Goal: Task Accomplishment & Management: Check status

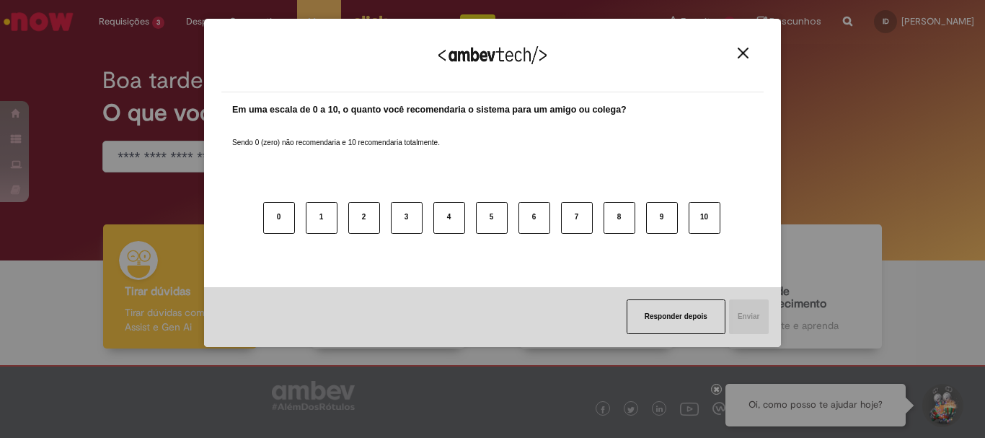
click at [740, 40] on div "Agradecemos seu feedback!" at bounding box center [492, 64] width 542 height 56
click at [739, 48] on img "Close" at bounding box center [742, 53] width 11 height 11
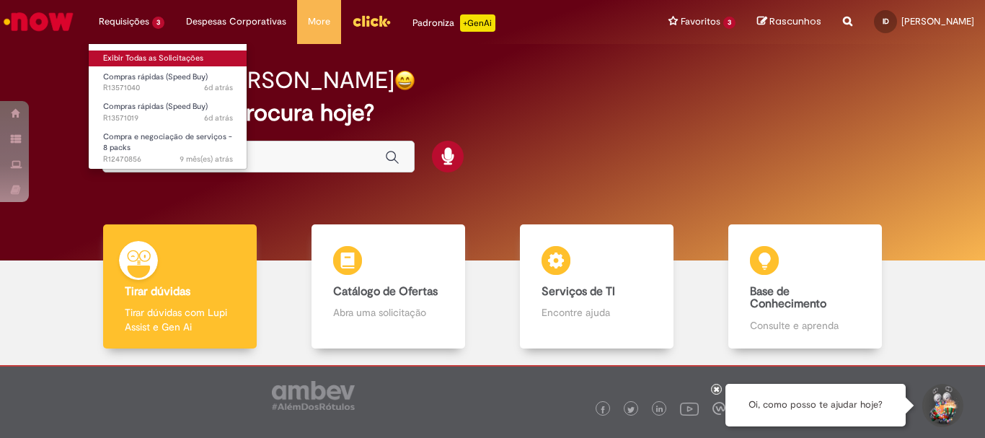
click at [168, 55] on link "Exibir Todas as Solicitações" at bounding box center [168, 58] width 159 height 16
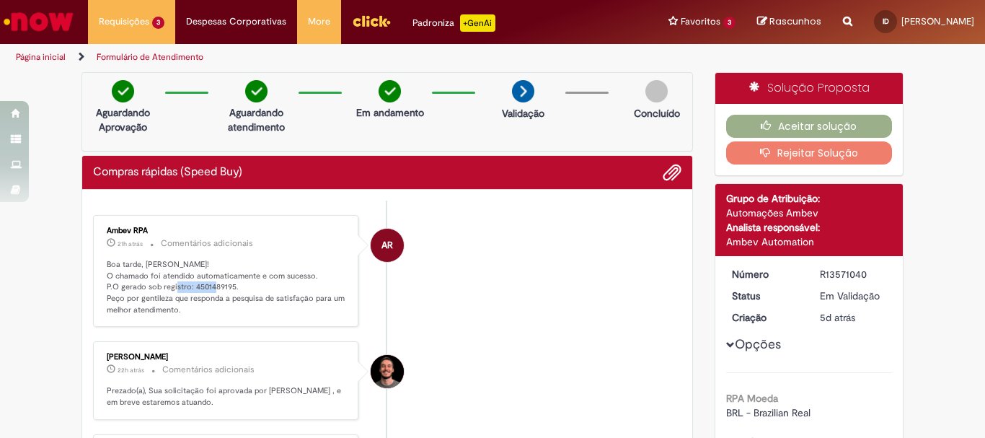
drag, startPoint x: 188, startPoint y: 283, endPoint x: 229, endPoint y: 283, distance: 41.1
click at [229, 283] on p "Boa tarde, Isabela! O chamado foi atendido automaticamente e com sucesso. P.O g…" at bounding box center [227, 287] width 240 height 57
copy p "4501489195."
drag, startPoint x: 186, startPoint y: 291, endPoint x: 233, endPoint y: 286, distance: 47.1
click at [232, 289] on p "Boa tarde, Isabela! O chamado foi atendido automaticamente e com sucesso. P.O g…" at bounding box center [227, 287] width 240 height 57
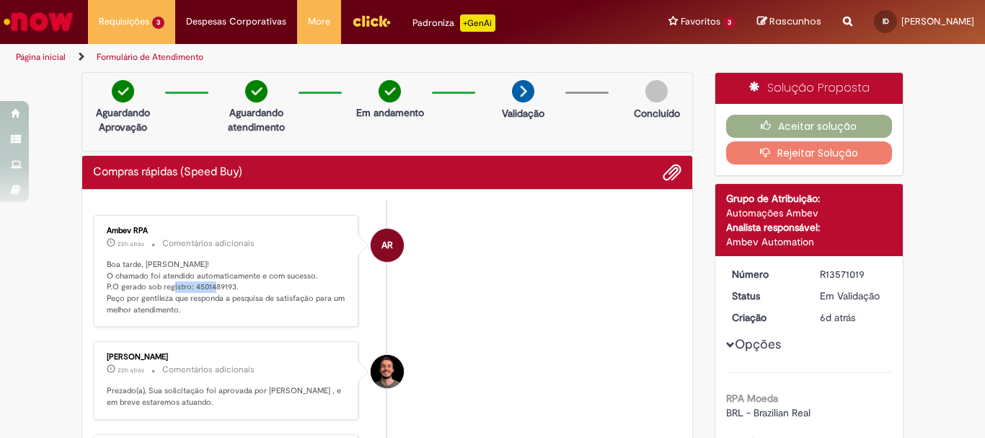
click at [233, 285] on p "Boa tarde, Isabela! O chamado foi atendido automaticamente e com sucesso. P.O g…" at bounding box center [227, 287] width 240 height 57
copy p "4501489193."
click at [802, 129] on button "Aceitar solução" at bounding box center [809, 126] width 167 height 23
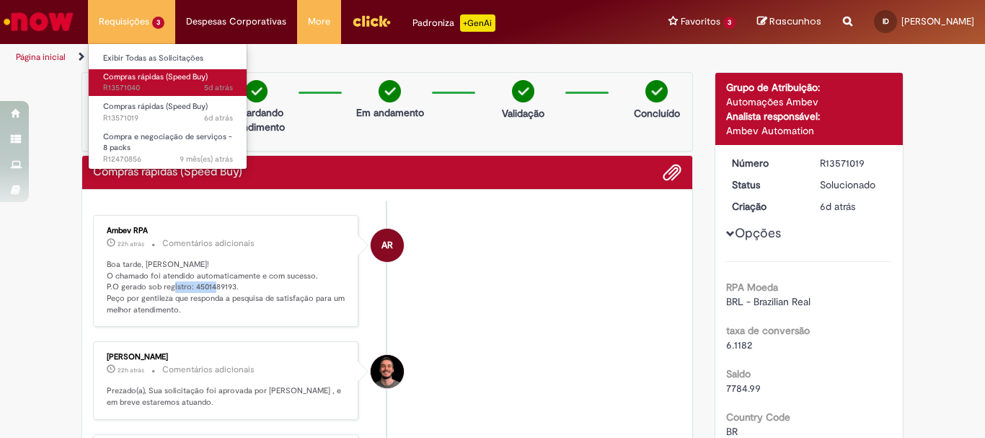
click at [181, 89] on span "5d atrás 5 dias atrás R13571040" at bounding box center [168, 88] width 130 height 12
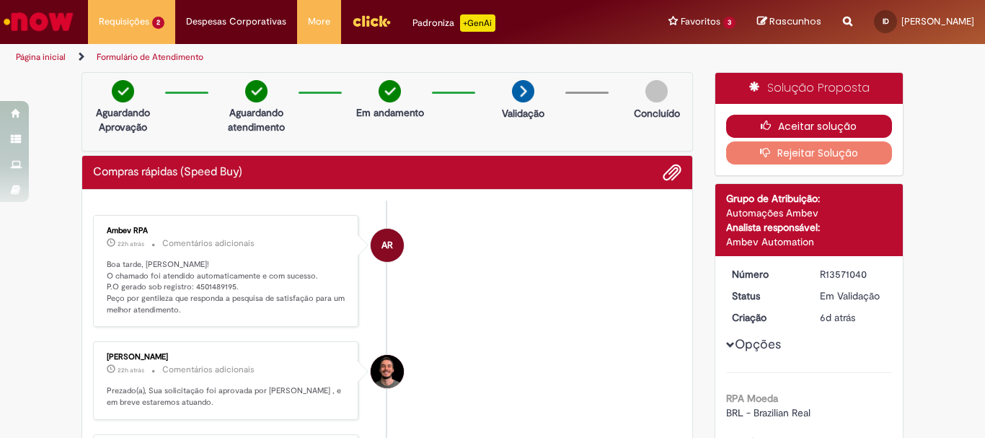
click at [774, 120] on button "Aceitar solução" at bounding box center [809, 126] width 167 height 23
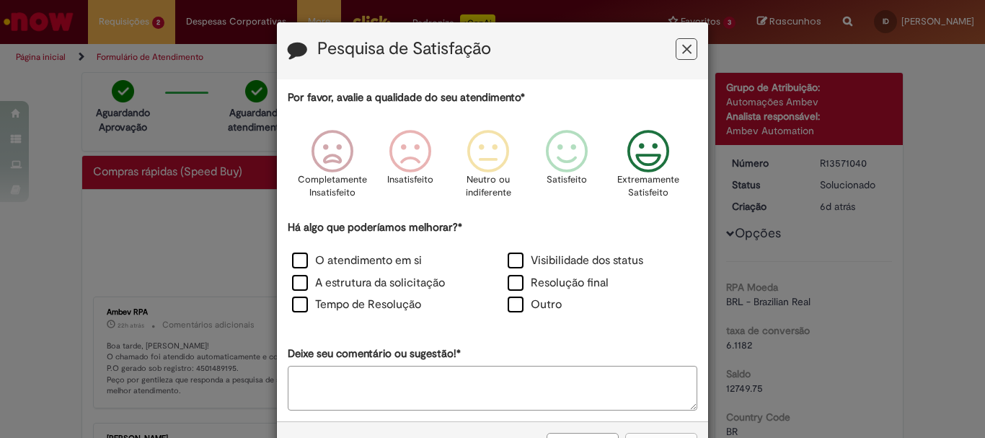
click at [645, 167] on icon "Feedback" at bounding box center [648, 151] width 54 height 43
click at [401, 262] on label "O atendimento em si" at bounding box center [357, 260] width 130 height 17
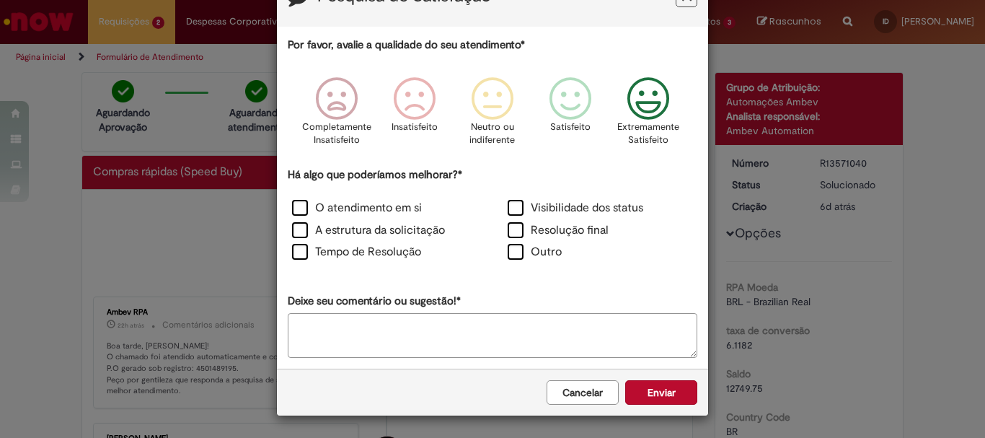
scroll to position [53, 0]
click at [643, 406] on div "Cancelar Enviar" at bounding box center [492, 391] width 431 height 47
click at [652, 86] on icon "Feedback" at bounding box center [648, 98] width 54 height 43
click at [671, 395] on button "Enviar" at bounding box center [661, 392] width 72 height 25
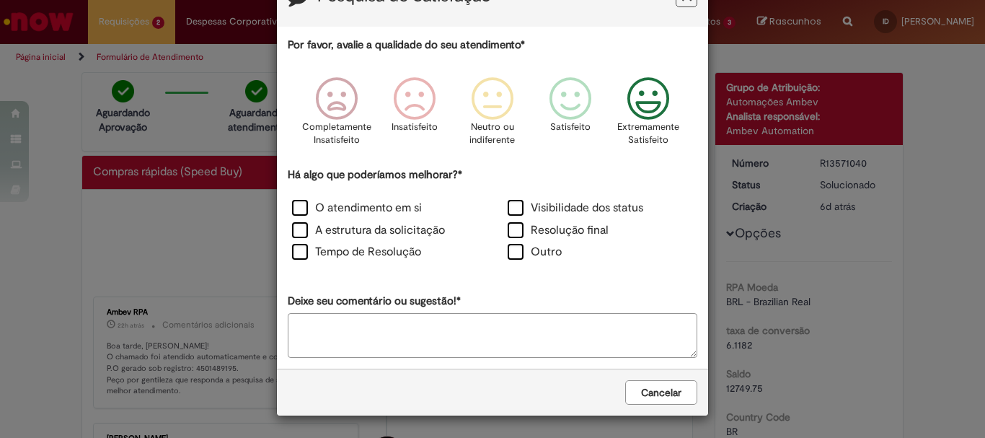
scroll to position [0, 0]
